Goal: Task Accomplishment & Management: Use online tool/utility

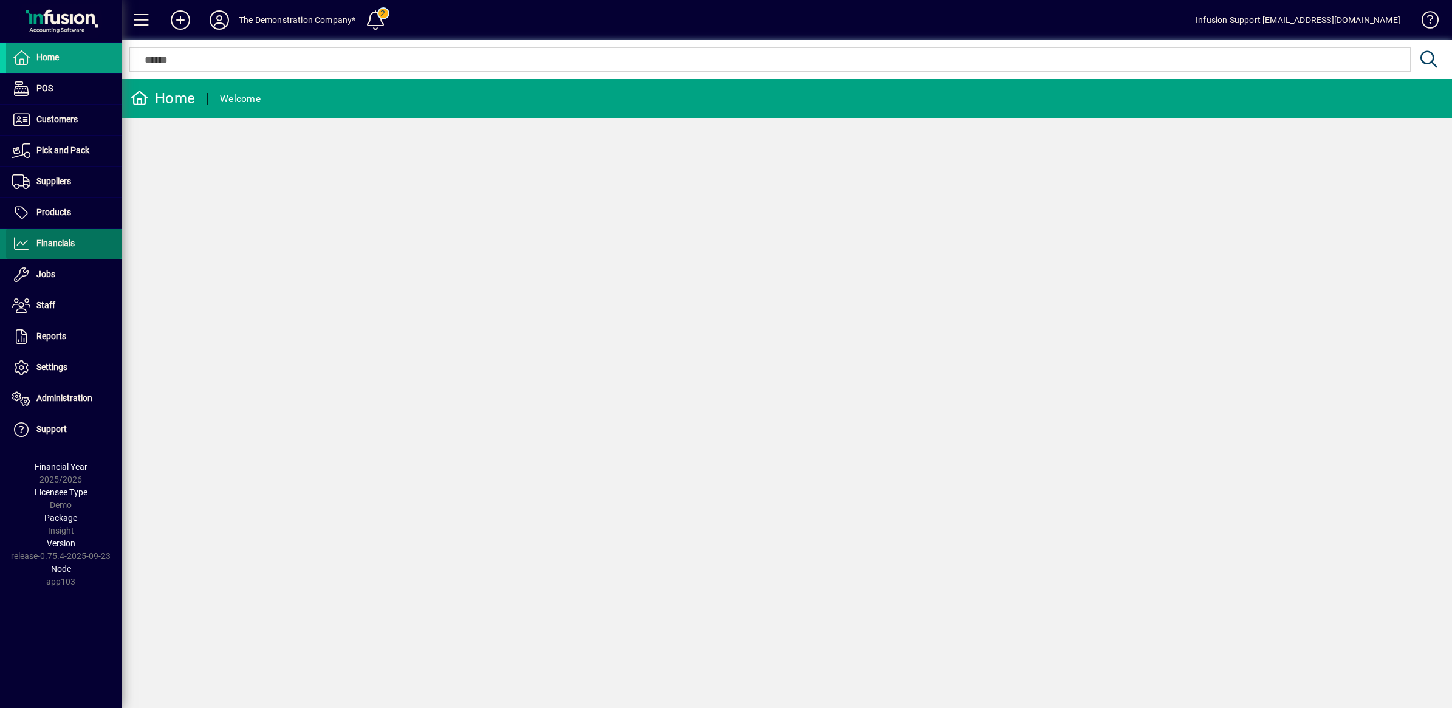
click at [43, 243] on span "Financials" at bounding box center [55, 243] width 38 height 10
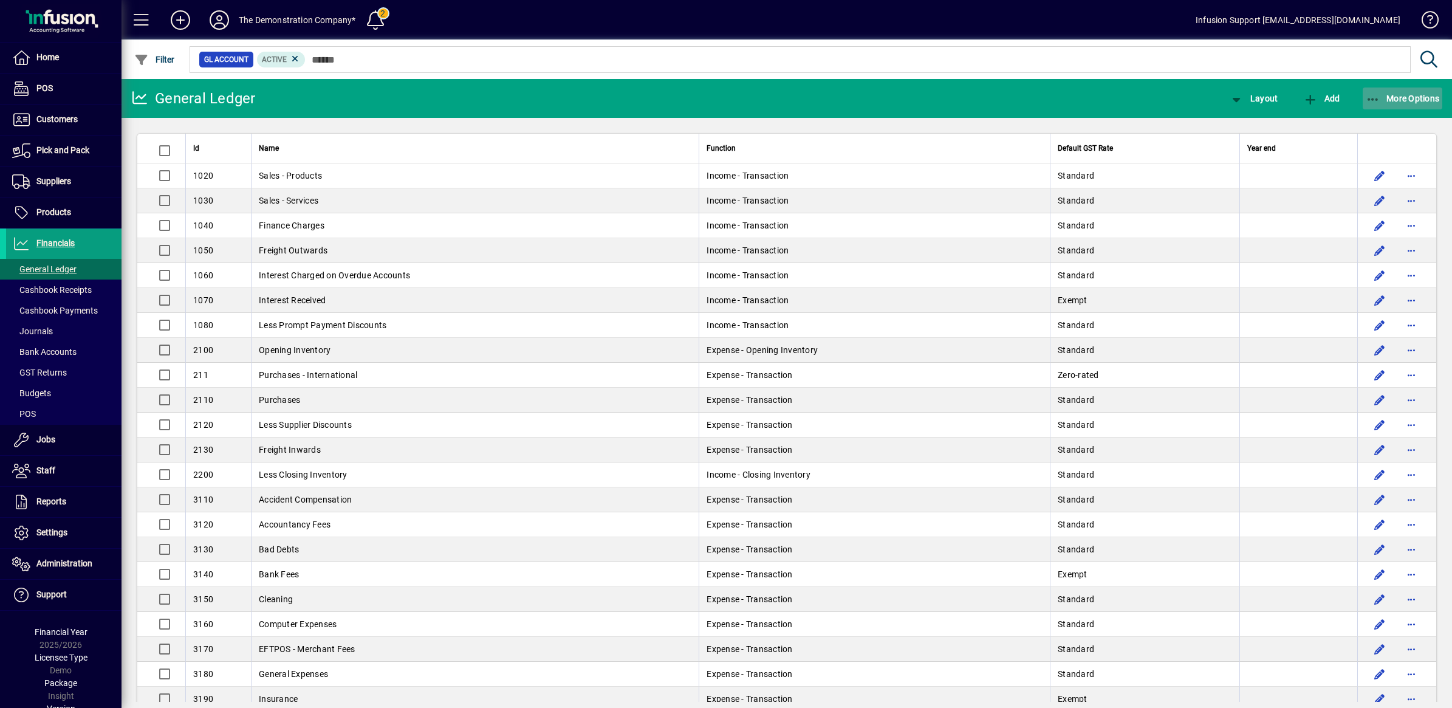
click at [1369, 96] on icon "button" at bounding box center [1373, 100] width 15 height 12
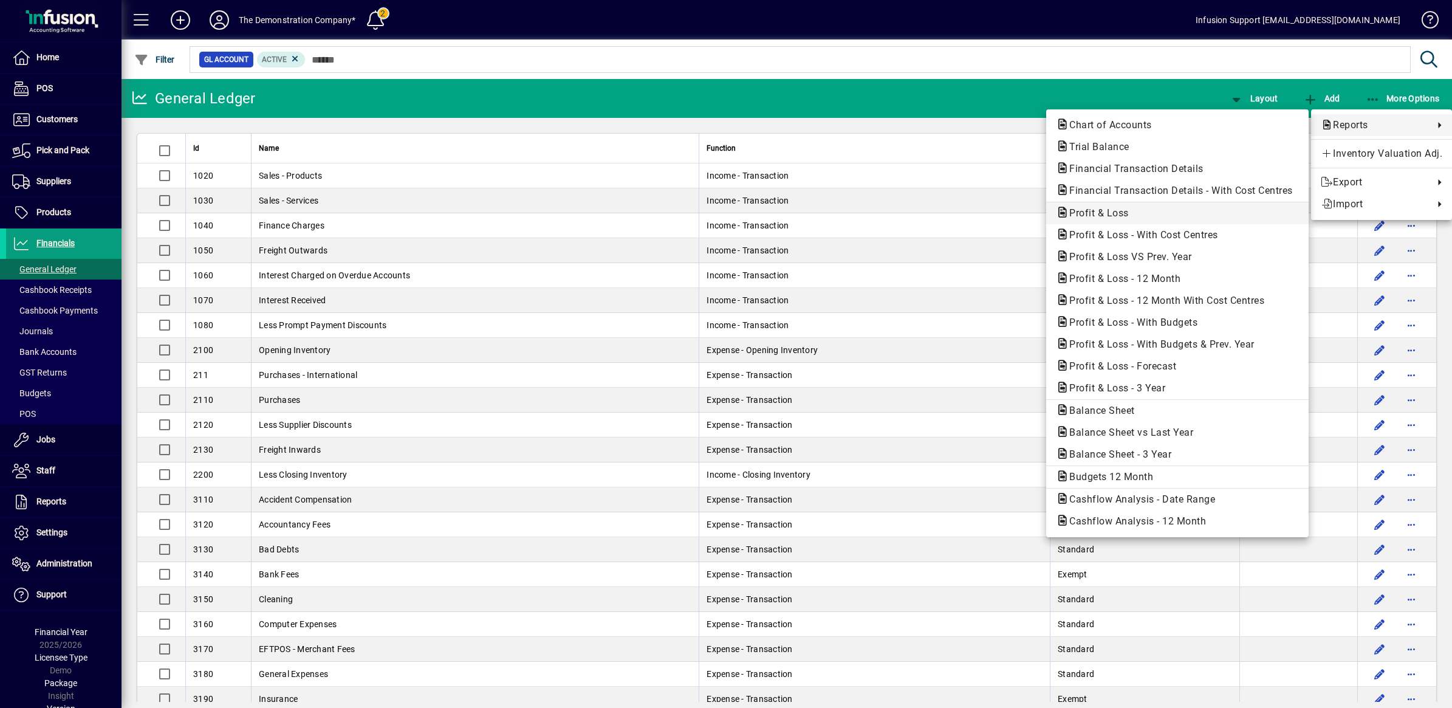
click at [1104, 211] on span "Profit & Loss" at bounding box center [1095, 213] width 79 height 12
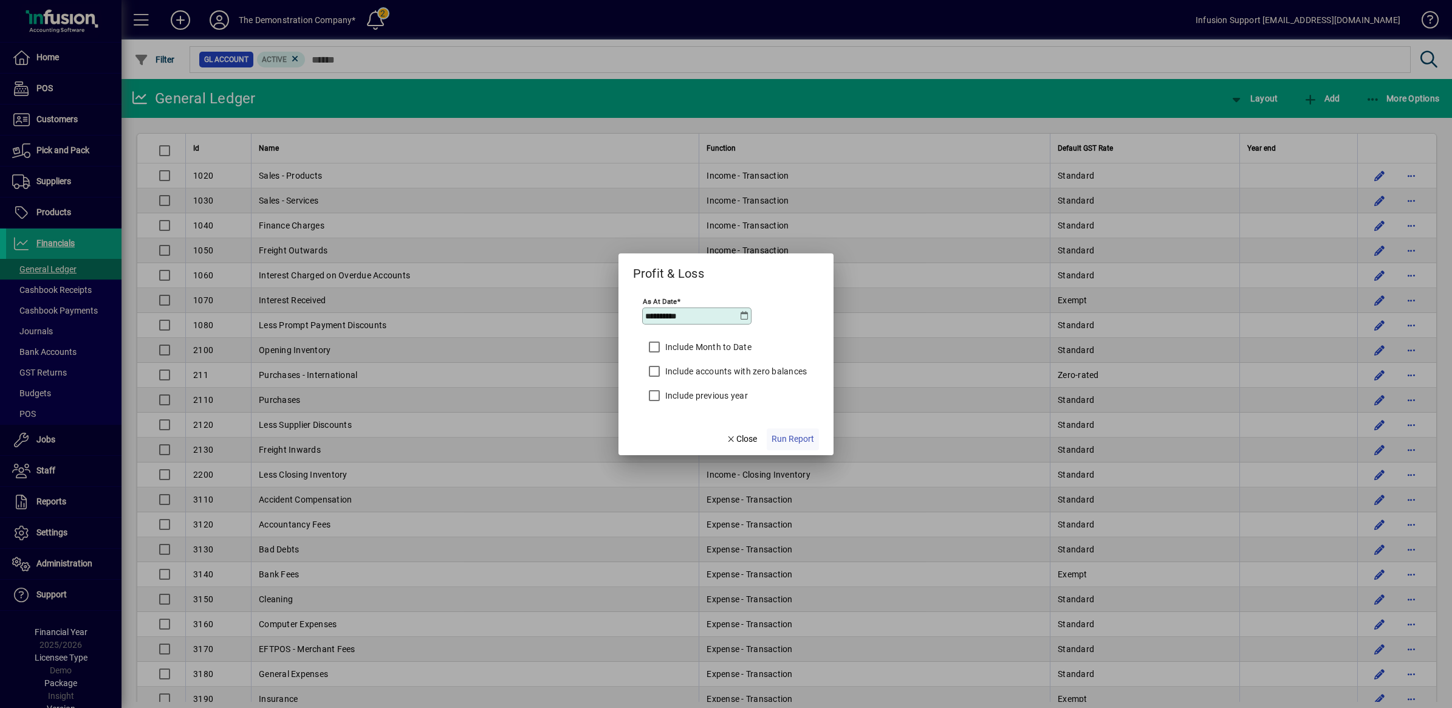
click at [802, 442] on span "Run Report" at bounding box center [792, 439] width 43 height 13
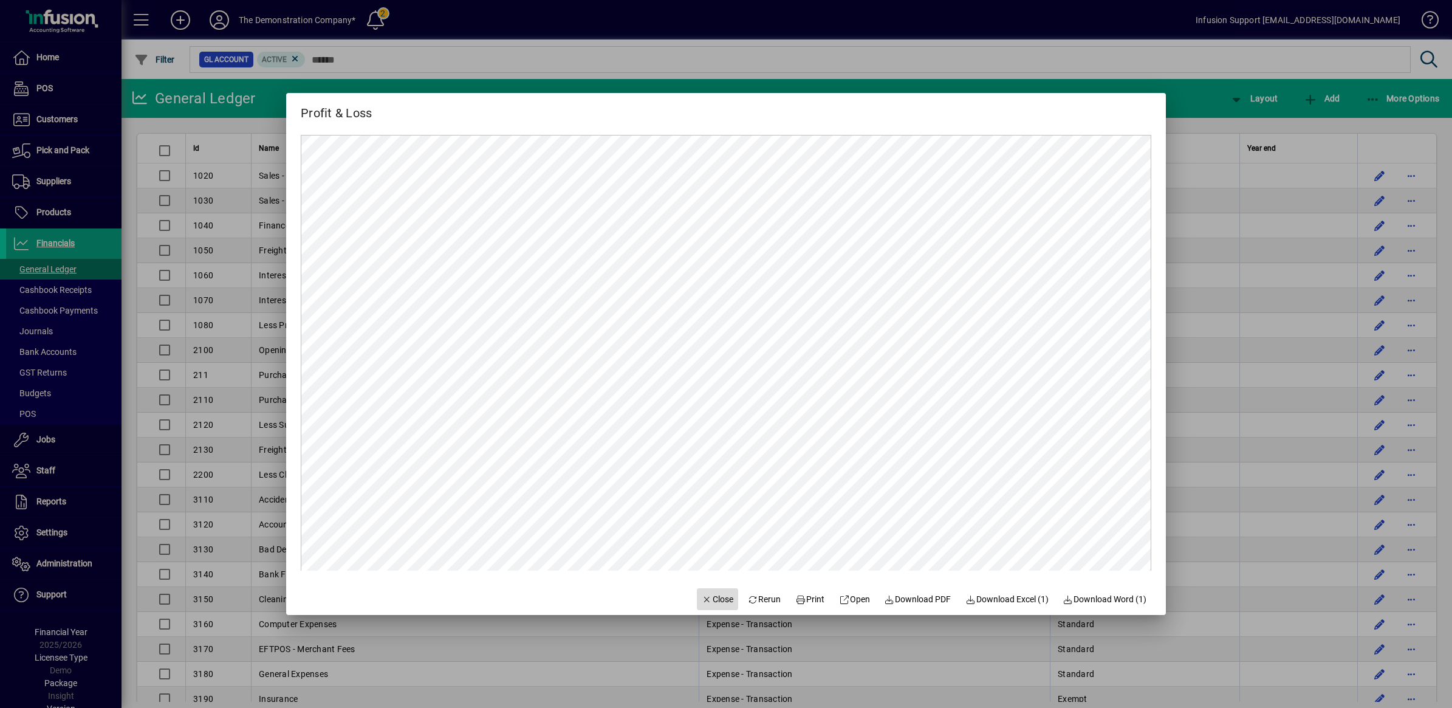
click at [706, 601] on span "Close" at bounding box center [718, 599] width 32 height 13
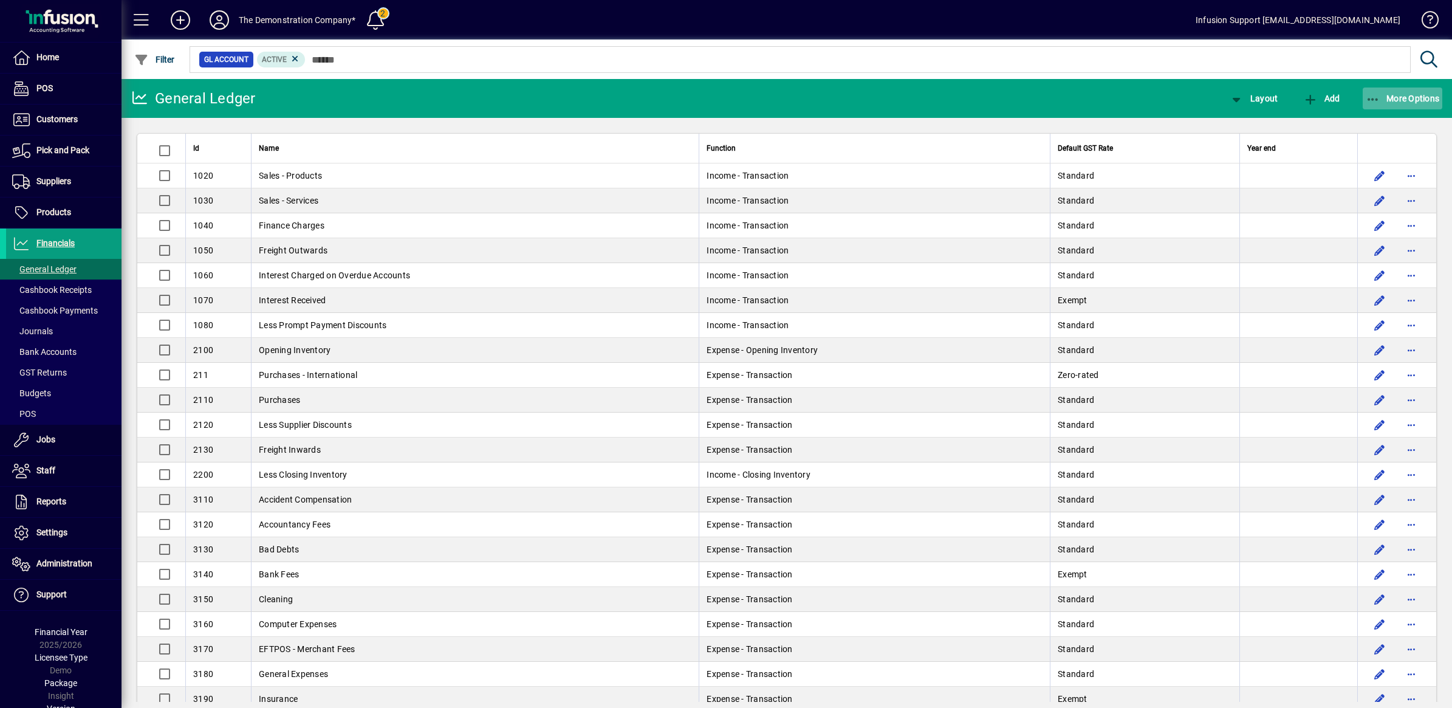
click at [1366, 95] on icon "button" at bounding box center [1373, 100] width 15 height 12
click at [219, 19] on div at bounding box center [726, 354] width 1452 height 708
click at [216, 19] on icon at bounding box center [219, 19] width 24 height 19
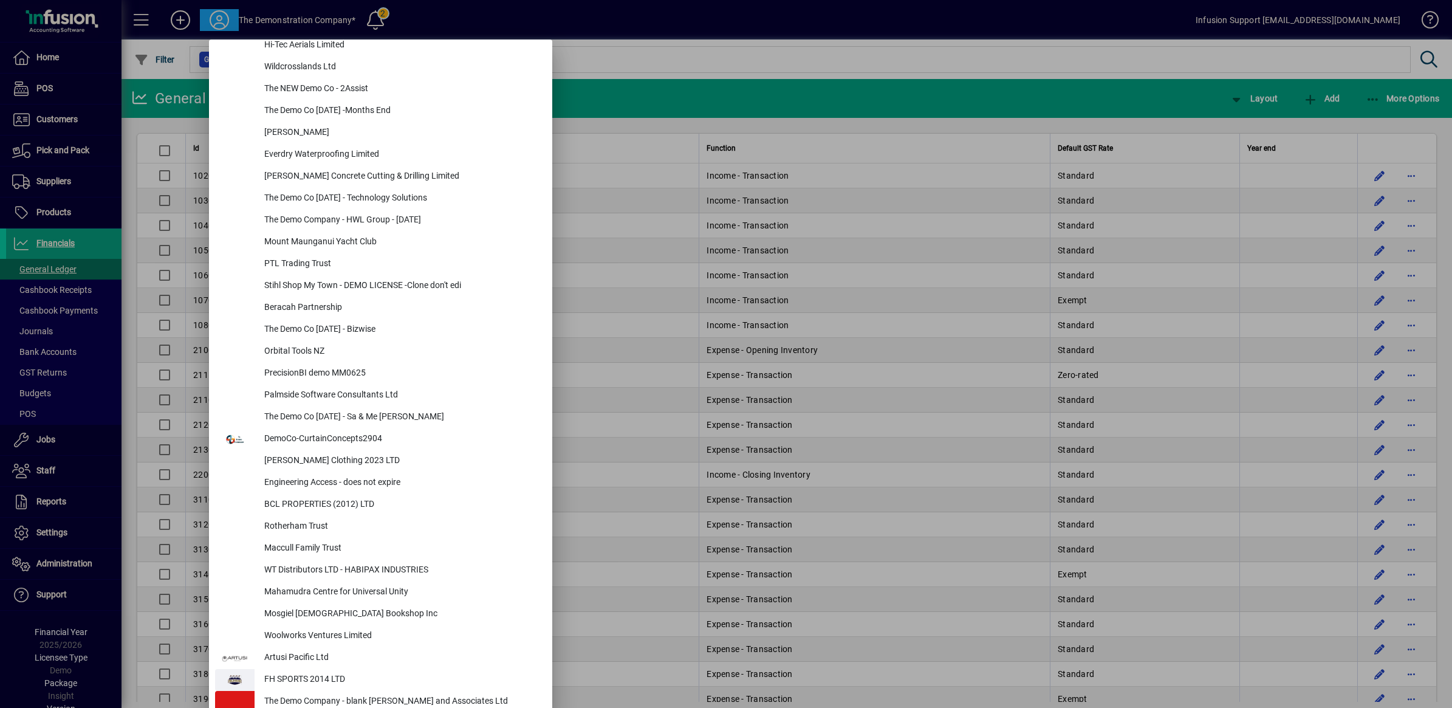
scroll to position [4402, 0]
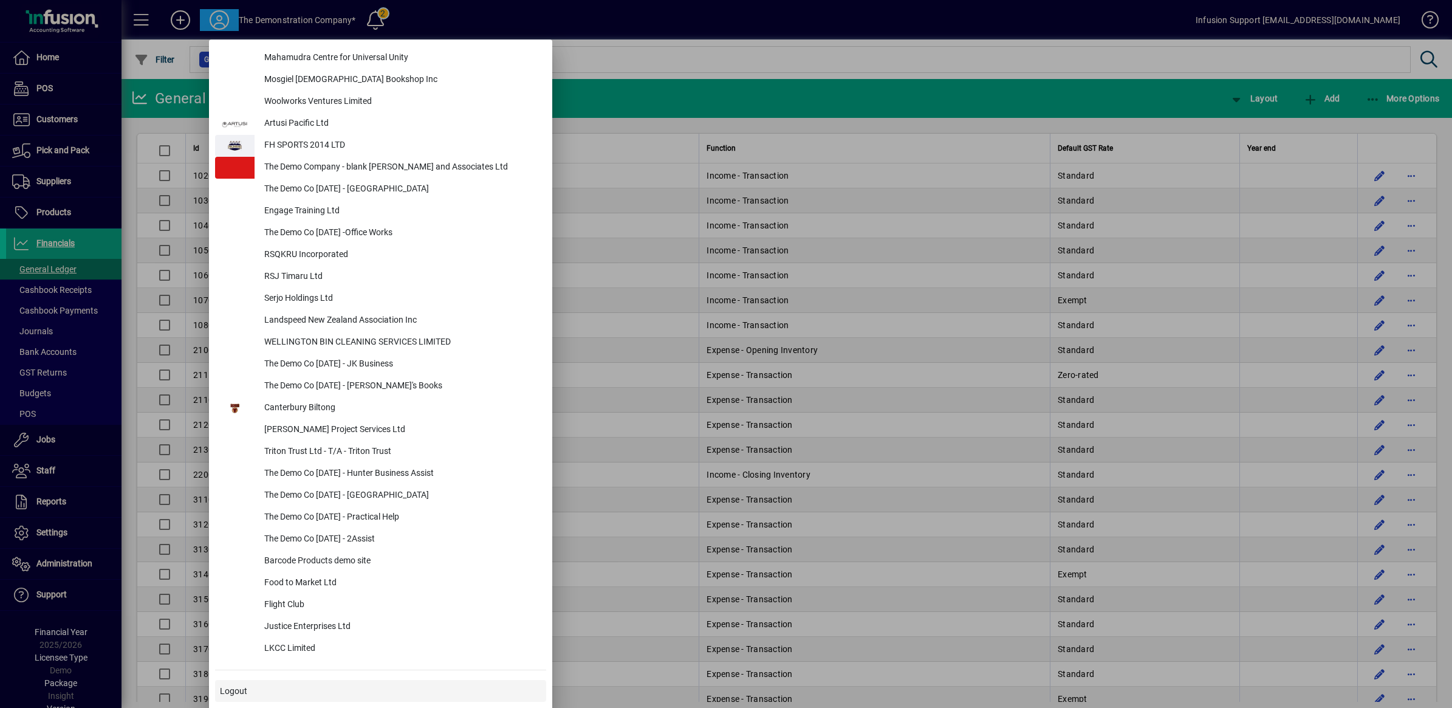
click at [259, 690] on span at bounding box center [380, 690] width 331 height 29
